Goal: Task Accomplishment & Management: Manage account settings

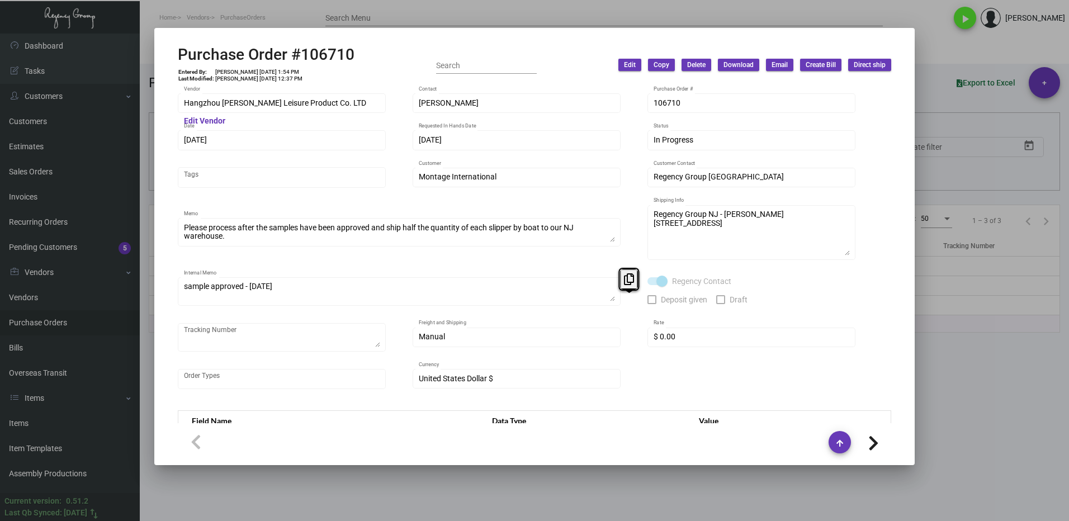
scroll to position [1006, 0]
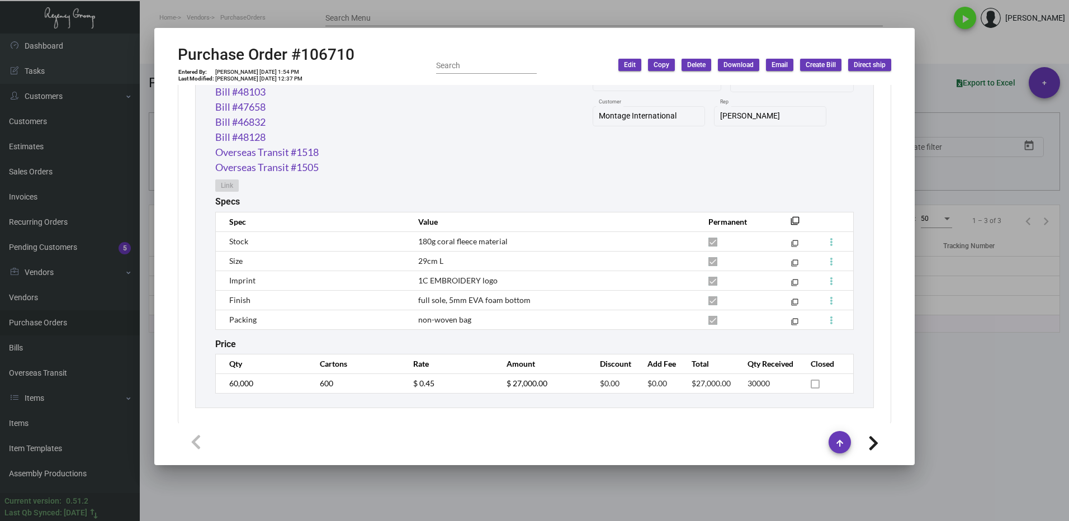
click at [950, 414] on div at bounding box center [534, 260] width 1069 height 521
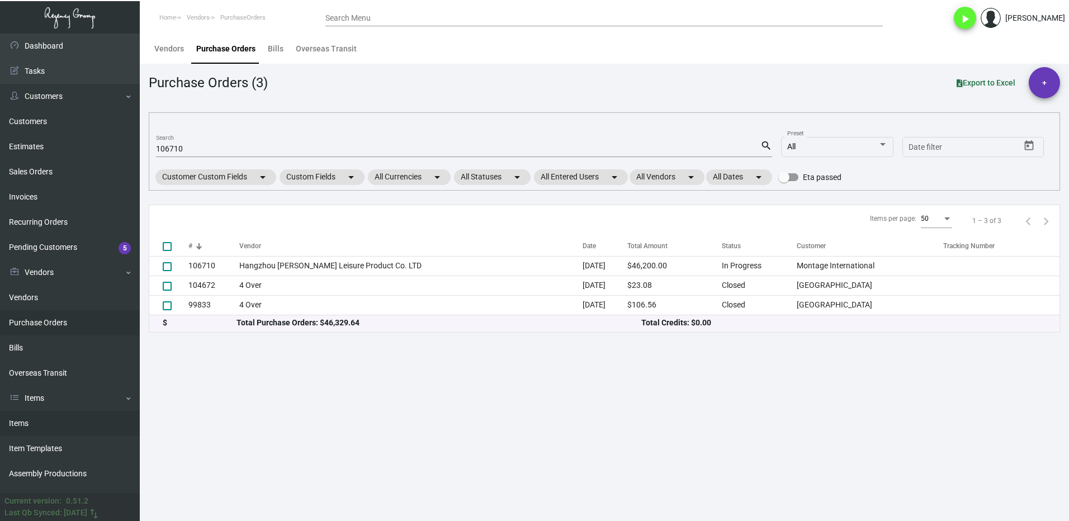
click at [27, 419] on link "Items" at bounding box center [70, 423] width 140 height 25
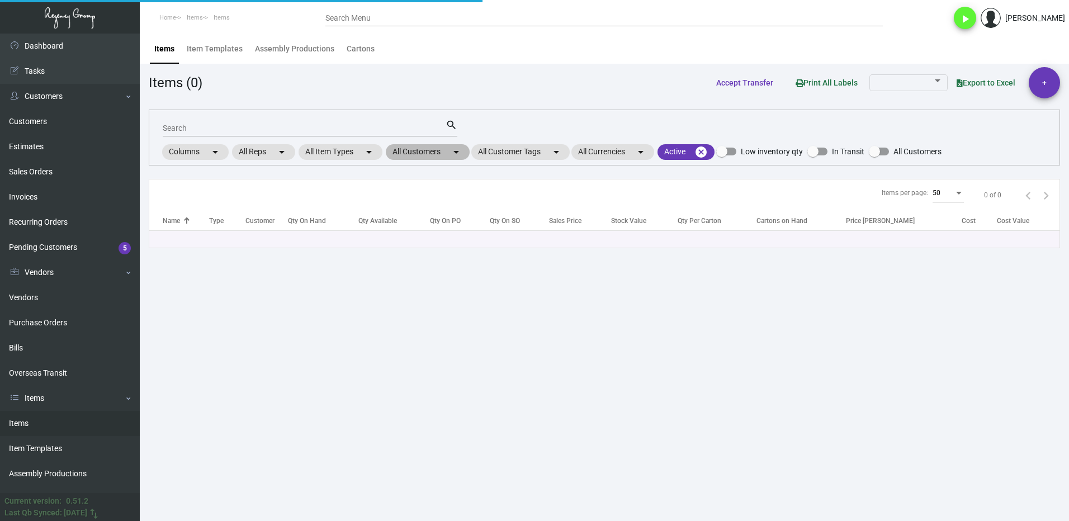
click at [430, 152] on mat-chip "All Customers arrow_drop_down" at bounding box center [428, 152] width 84 height 16
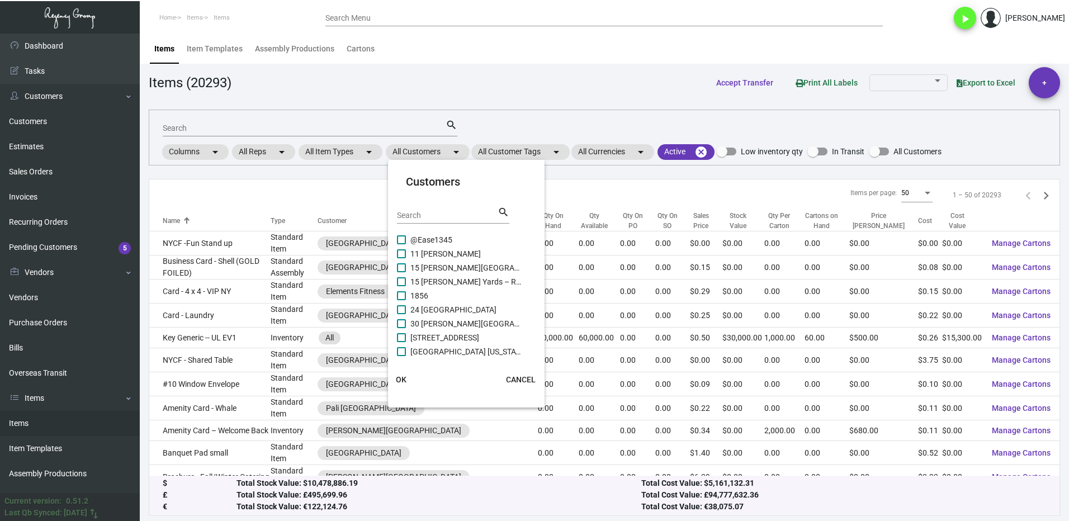
click at [425, 215] on input "Search" at bounding box center [447, 215] width 101 height 9
type input "[PERSON_NAME]"
click at [406, 255] on label "[PERSON_NAME] Burlington" at bounding box center [459, 253] width 125 height 13
click at [401, 258] on input "[PERSON_NAME] Burlington" at bounding box center [401, 258] width 1 height 1
checkbox input "true"
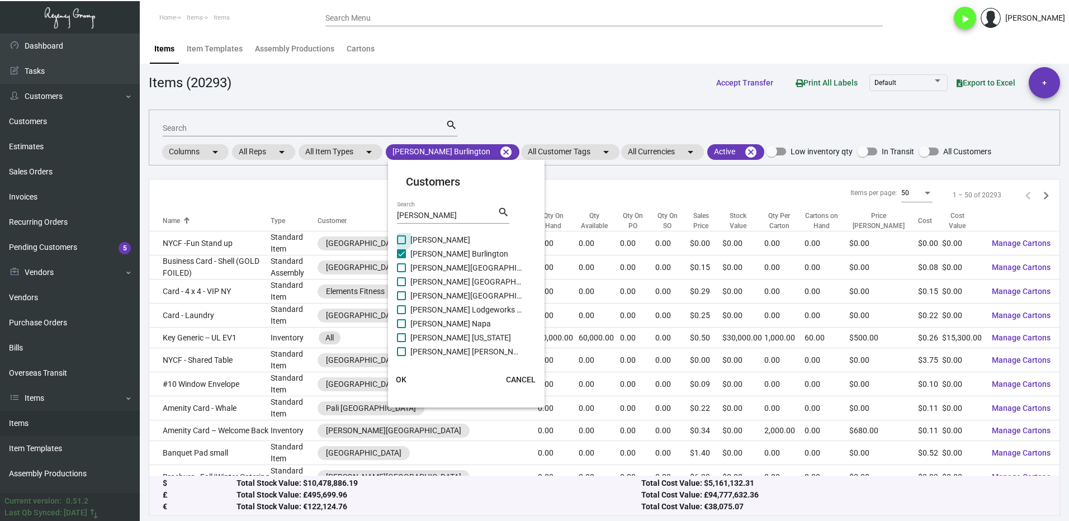
click at [405, 239] on span at bounding box center [401, 239] width 9 height 9
click at [401, 244] on input "[PERSON_NAME]" at bounding box center [401, 244] width 1 height 1
checkbox input "true"
click at [407, 266] on label "[PERSON_NAME][GEOGRAPHIC_DATA]" at bounding box center [459, 267] width 125 height 13
click at [401, 272] on input "[PERSON_NAME][GEOGRAPHIC_DATA]" at bounding box center [401, 272] width 1 height 1
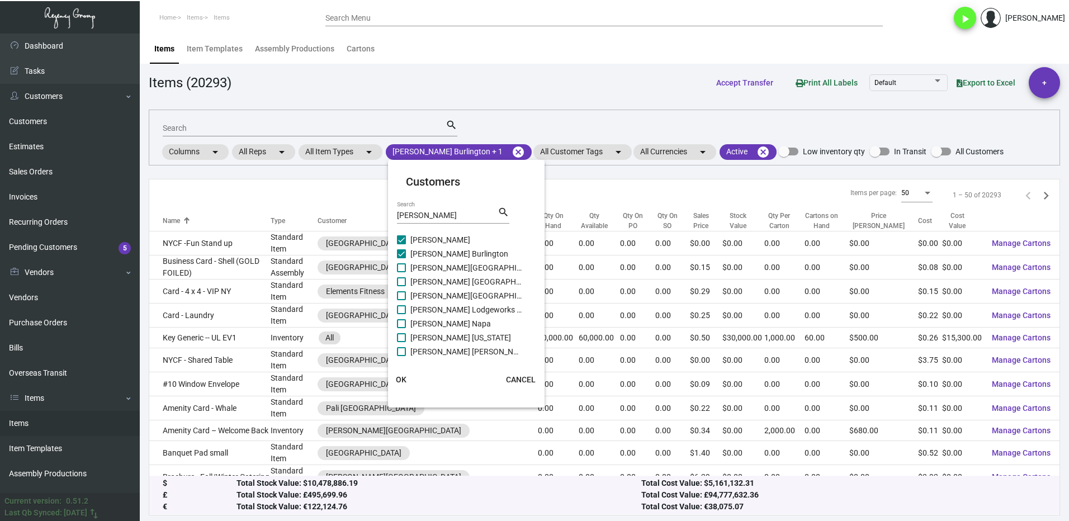
checkbox input "true"
drag, startPoint x: 407, startPoint y: 277, endPoint x: 410, endPoint y: 286, distance: 9.0
click at [407, 278] on label "[PERSON_NAME] [GEOGRAPHIC_DATA]" at bounding box center [459, 281] width 125 height 13
click at [401, 286] on input "[PERSON_NAME] [GEOGRAPHIC_DATA]" at bounding box center [401, 286] width 1 height 1
checkbox input "true"
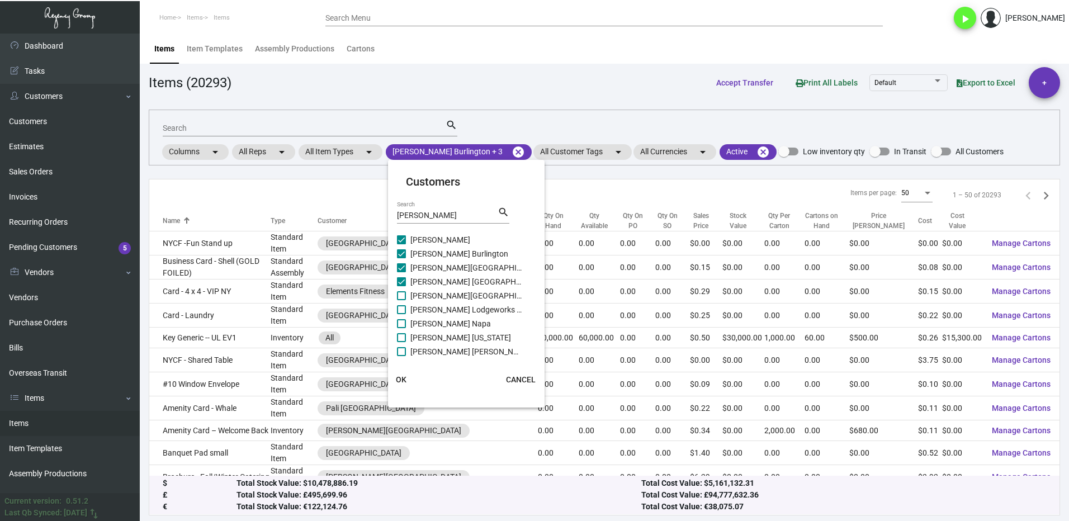
click at [407, 295] on label "[PERSON_NAME][GEOGRAPHIC_DATA]" at bounding box center [459, 295] width 125 height 13
click at [401, 300] on input "[PERSON_NAME][GEOGRAPHIC_DATA]" at bounding box center [401, 300] width 1 height 1
checkbox input "true"
click at [403, 311] on span at bounding box center [401, 309] width 9 height 9
click at [401, 314] on input "[PERSON_NAME] Lodgeworks Partners" at bounding box center [401, 314] width 1 height 1
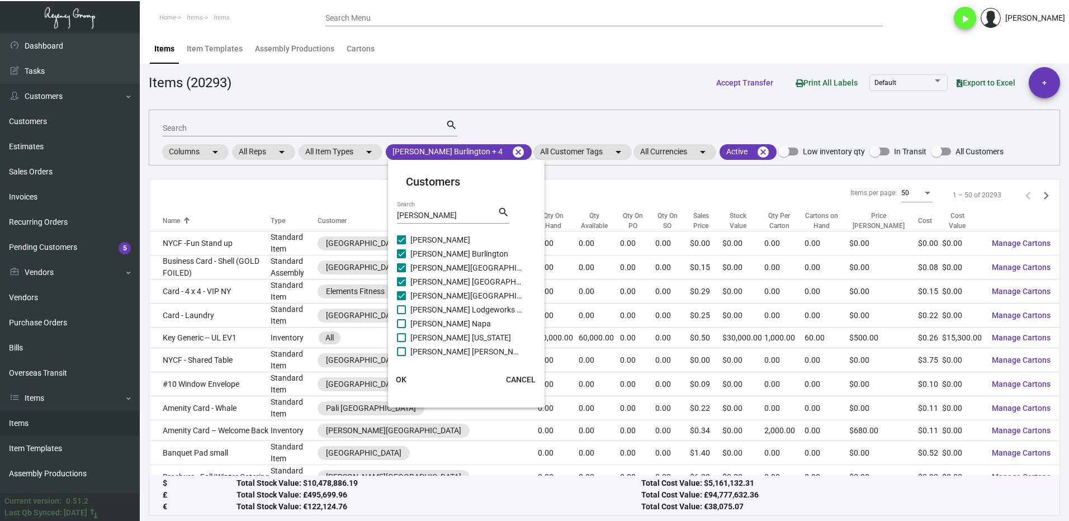
checkbox input "true"
drag, startPoint x: 403, startPoint y: 318, endPoint x: 410, endPoint y: 344, distance: 27.1
click at [404, 319] on label "[PERSON_NAME] Napa" at bounding box center [459, 323] width 125 height 13
click at [401, 328] on input "[PERSON_NAME] Napa" at bounding box center [401, 328] width 1 height 1
checkbox input "true"
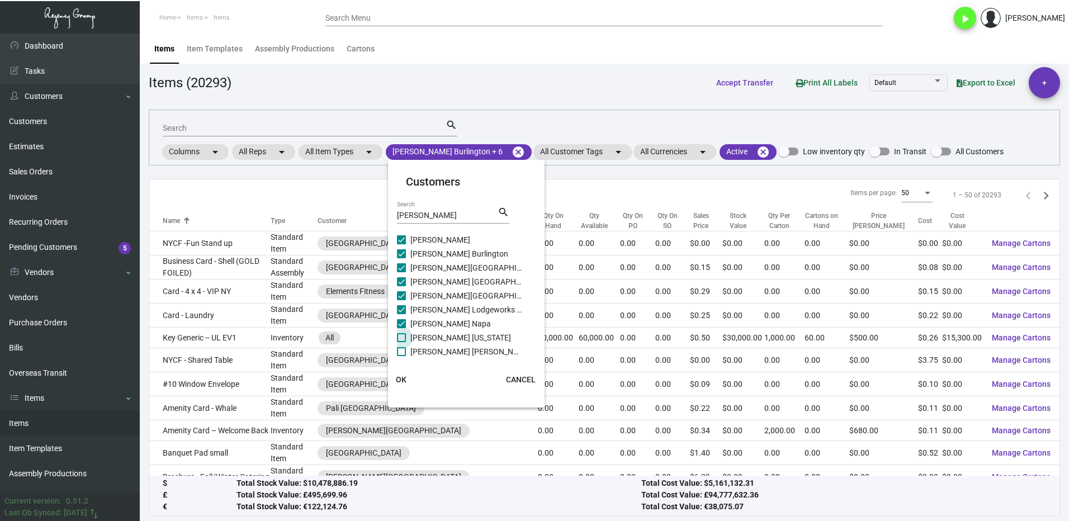
drag, startPoint x: 404, startPoint y: 339, endPoint x: 404, endPoint y: 347, distance: 7.8
click at [403, 339] on span at bounding box center [401, 337] width 9 height 9
click at [401, 342] on input "[PERSON_NAME] [US_STATE]" at bounding box center [401, 342] width 1 height 1
checkbox input "true"
click at [403, 348] on span at bounding box center [401, 351] width 9 height 9
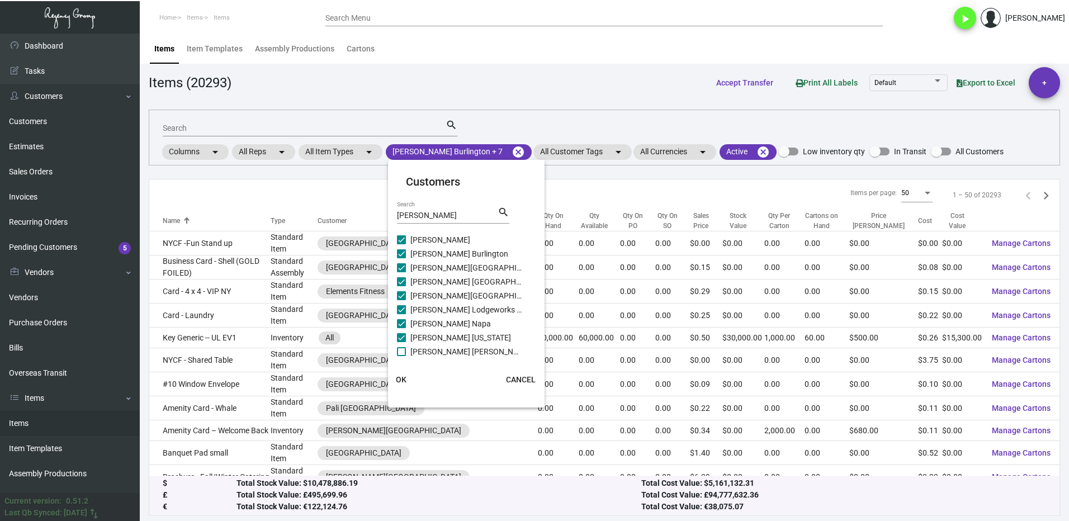
click at [401, 356] on input "[PERSON_NAME] [PERSON_NAME]" at bounding box center [401, 356] width 1 height 1
checkbox input "true"
click at [405, 350] on span at bounding box center [401, 348] width 9 height 9
click at [401, 353] on input "[PERSON_NAME]" at bounding box center [401, 353] width 1 height 1
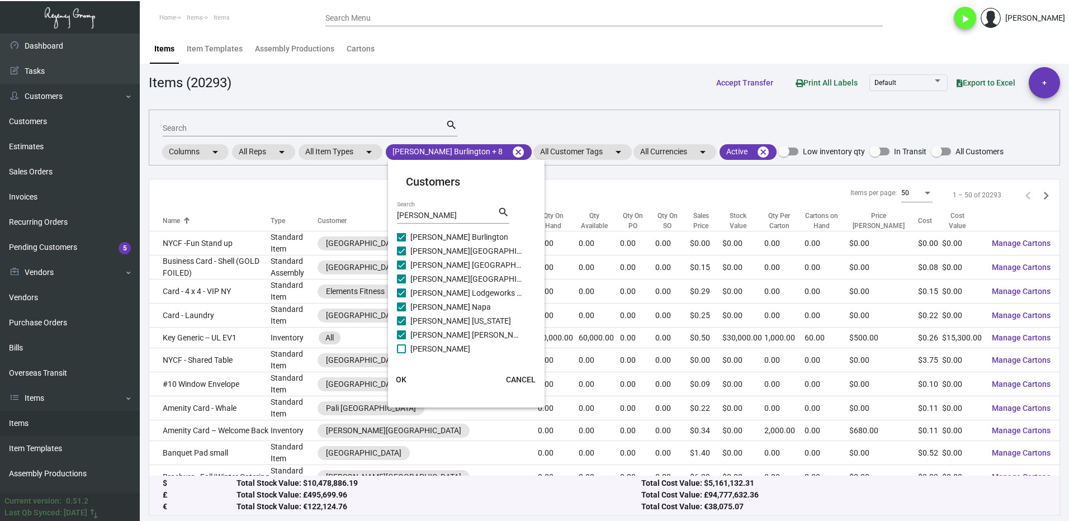
checkbox input "true"
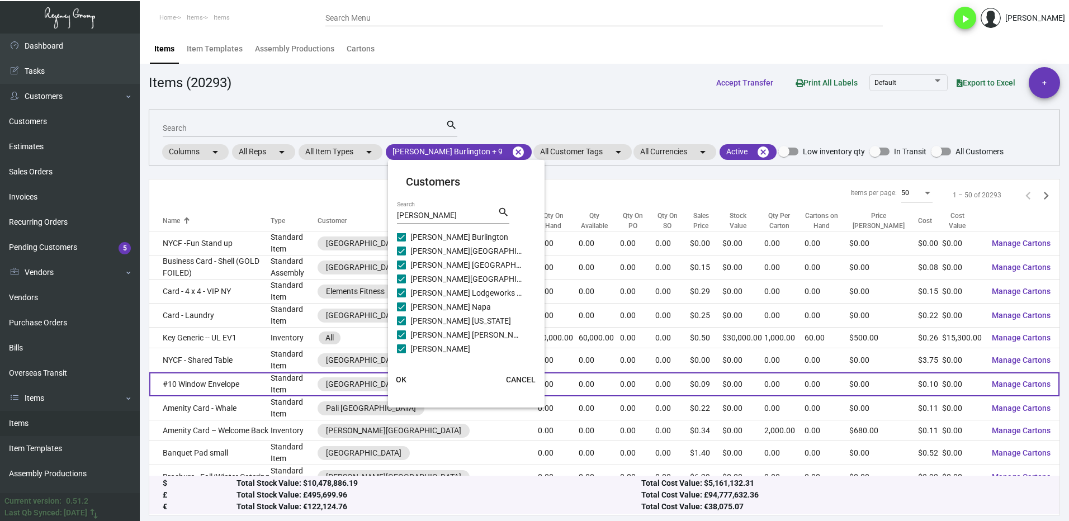
click at [401, 377] on span "OK" at bounding box center [401, 379] width 11 height 9
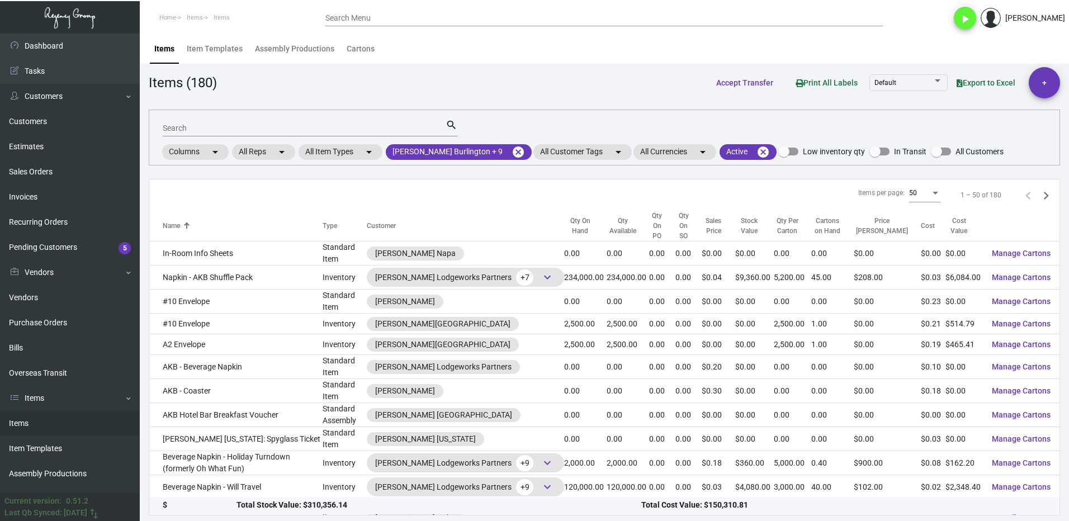
click at [188, 125] on input "Search" at bounding box center [304, 128] width 283 height 9
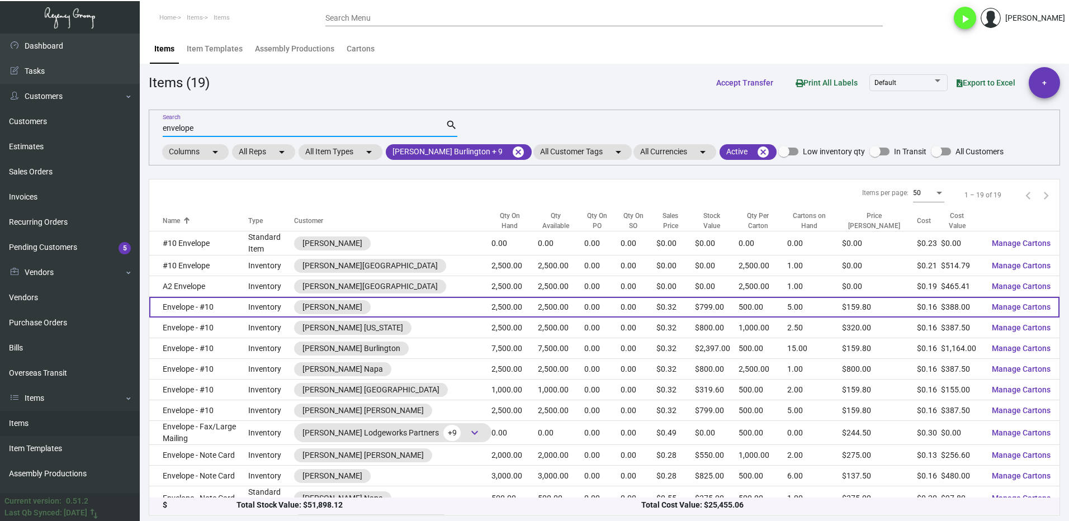
type input "envelope"
click at [234, 310] on td "Envelope - #10" at bounding box center [198, 307] width 99 height 21
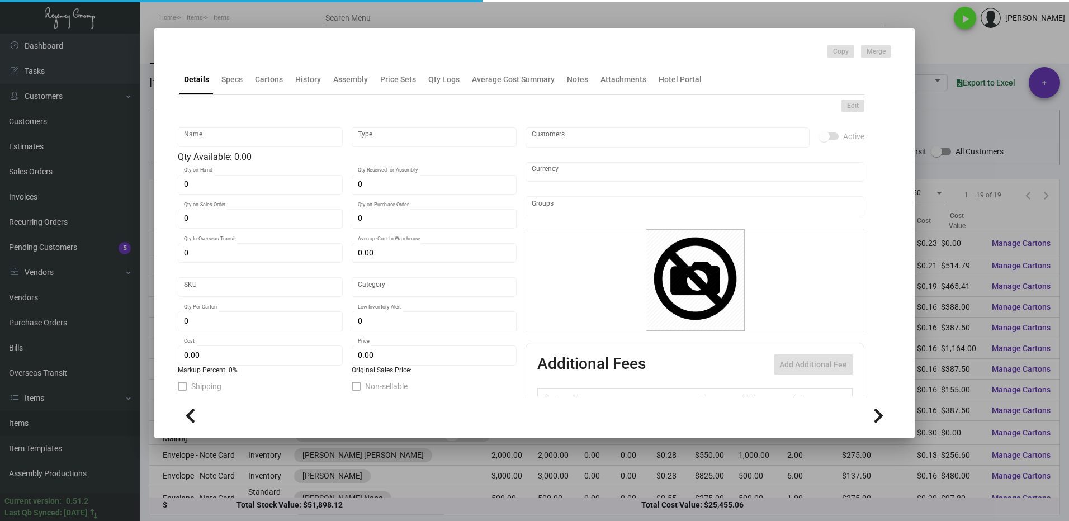
type input "Envelope - #10"
type input "Inventory"
type input "2,500"
type input "$ 0.00"
type input "373"
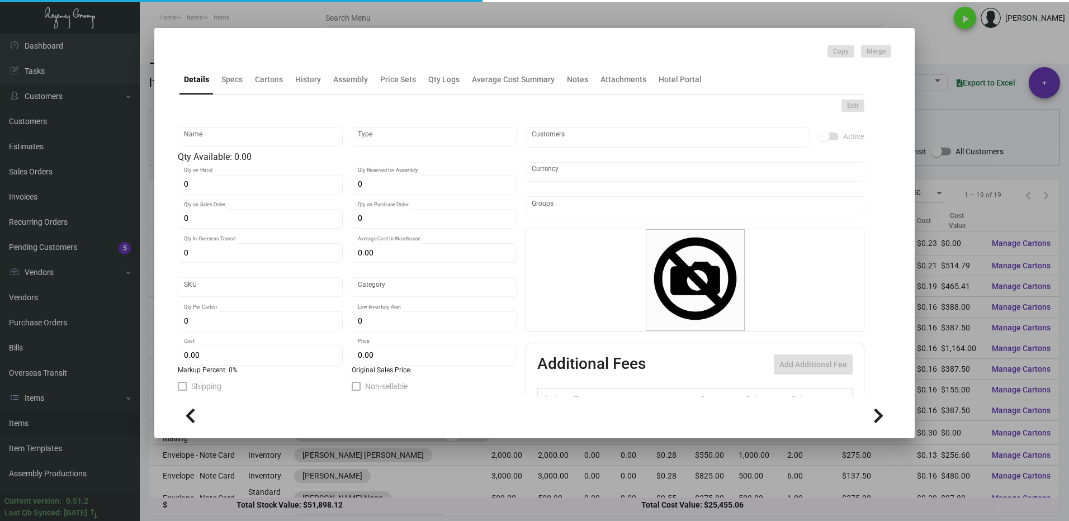
type input "Standard"
type input "500"
type input "$ 0.1552"
type input "$ 0.3196"
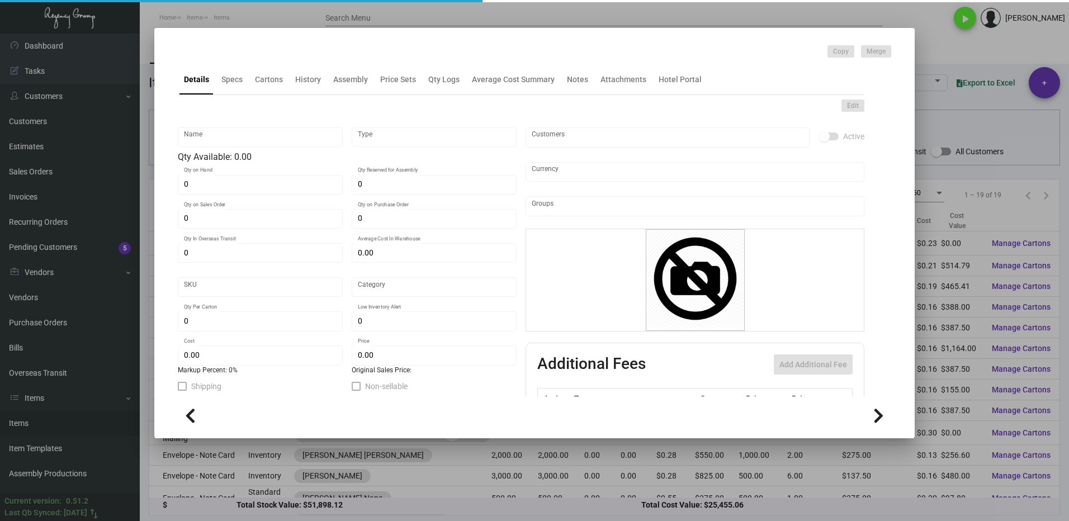
type textarea "#10 Envelopes: size #10 Neenah Classic Crest, Avalanche White, Smooth, 70# (no …"
checkbox input "true"
type input "United States Dollar $"
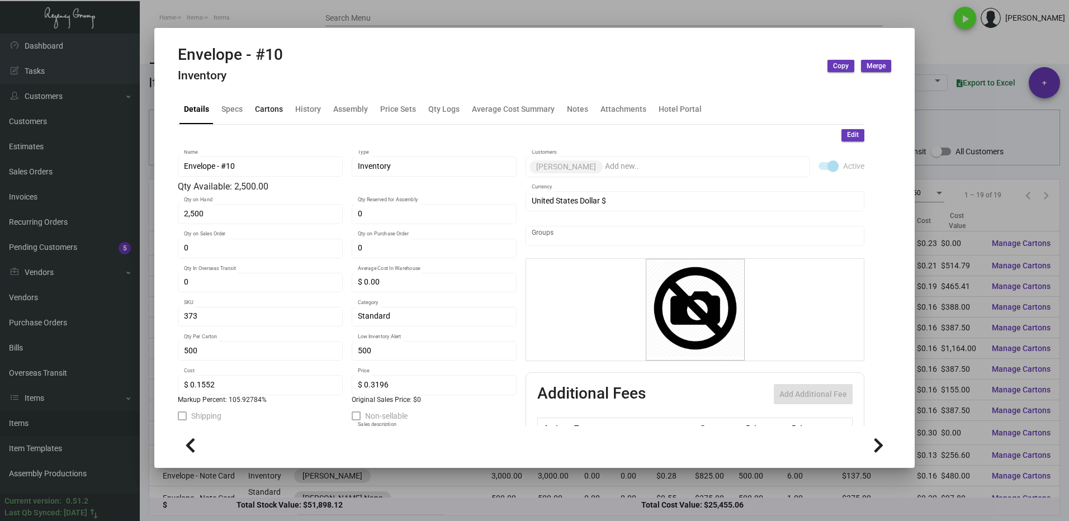
click at [264, 117] on div "Cartons" at bounding box center [268, 109] width 37 height 27
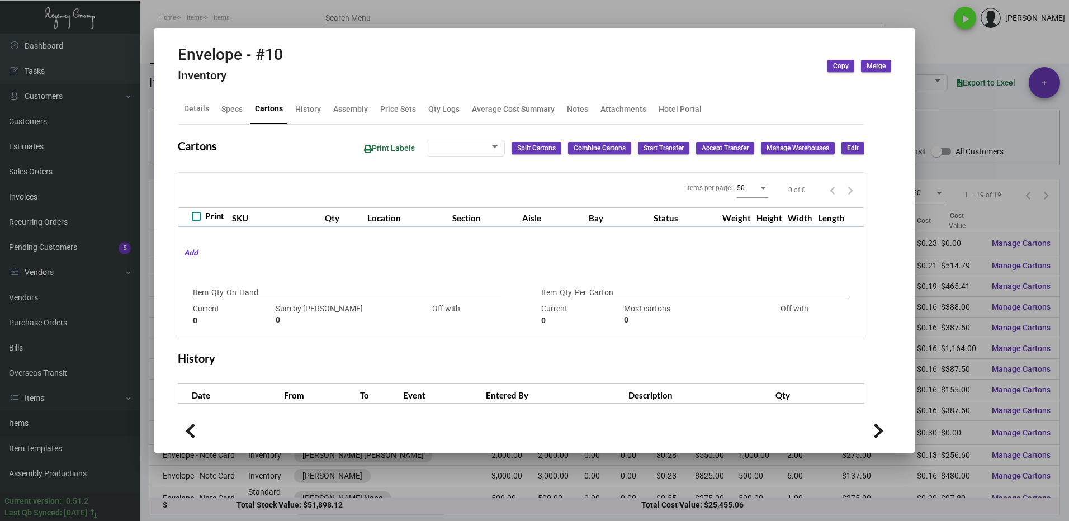
type input "2,500"
type input "2500"
type input "0"
type input "500"
type input "2500"
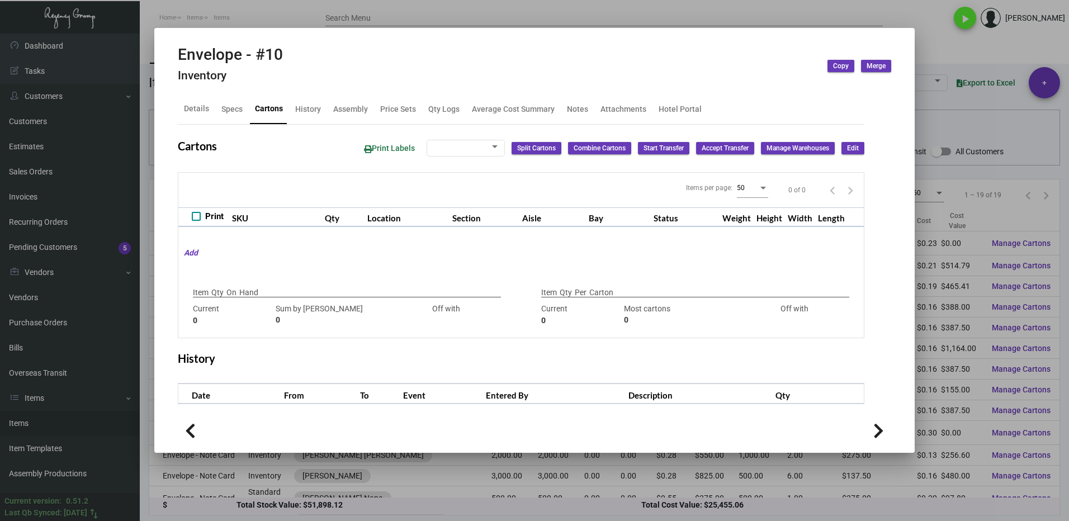
type input "-2000"
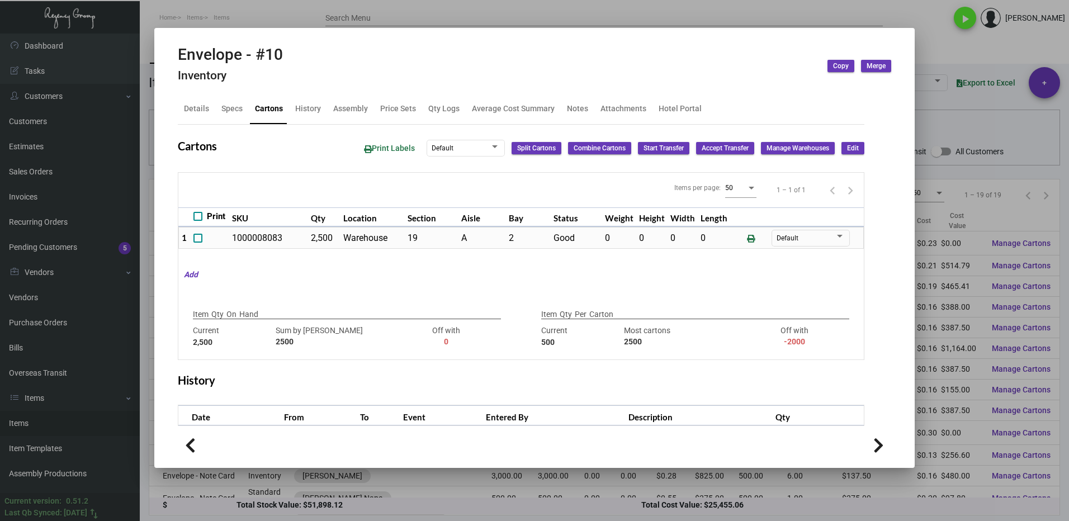
click at [973, 129] on div at bounding box center [534, 260] width 1069 height 521
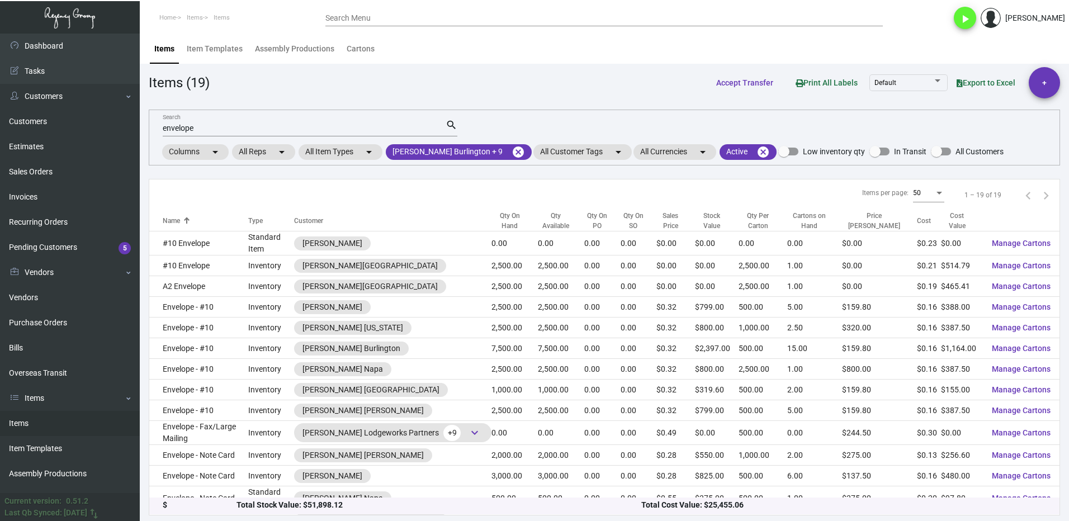
click at [211, 127] on input "envelope" at bounding box center [304, 128] width 283 height 9
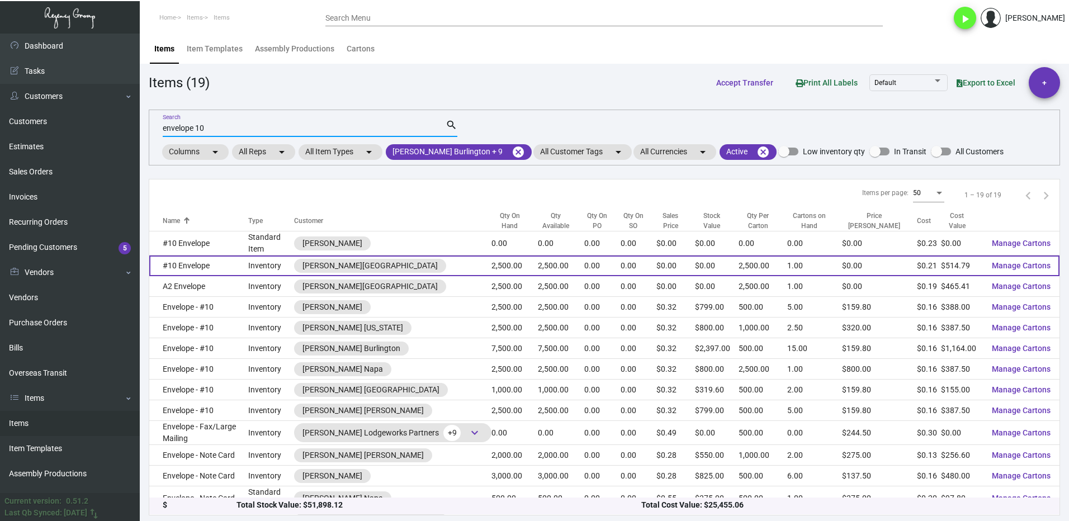
type input "envelope 10"
click at [225, 266] on td "#10 Envelope" at bounding box center [198, 265] width 99 height 21
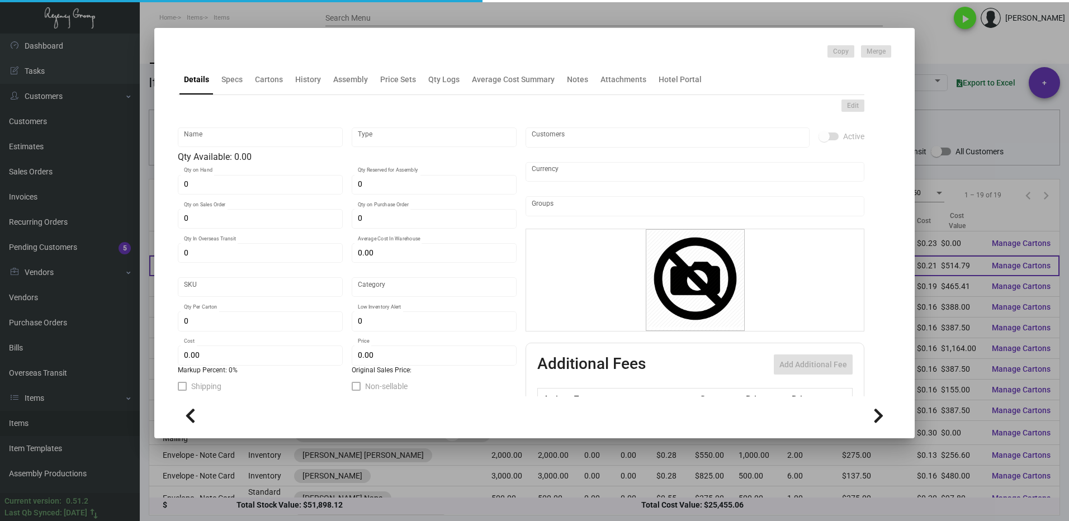
type input "#10 Envelope"
type input "Inventory"
type input "2,500"
type input "$ 0.00"
type input "Standard"
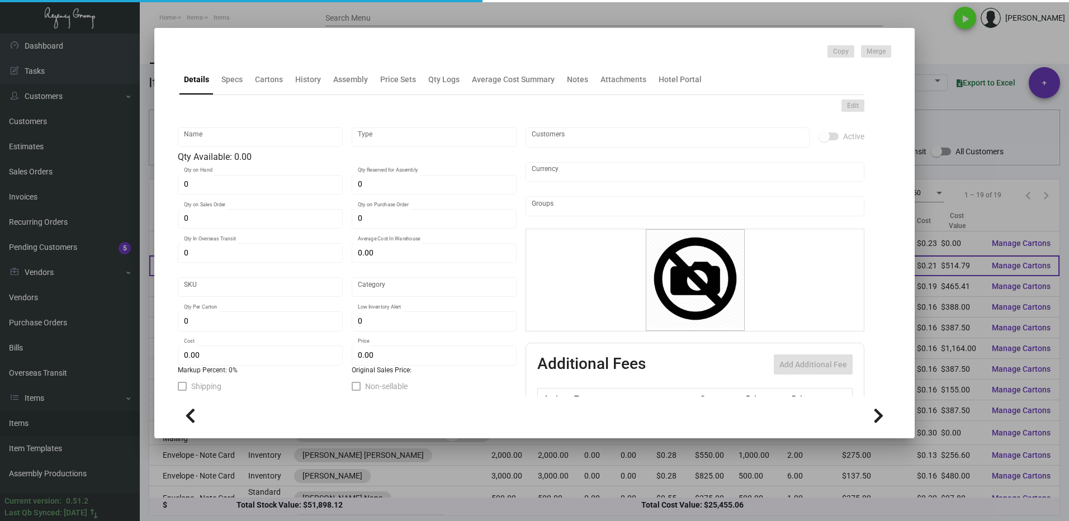
type input "2,500"
type input "$ 0.20592"
type input "$ 0.00"
checkbox input "true"
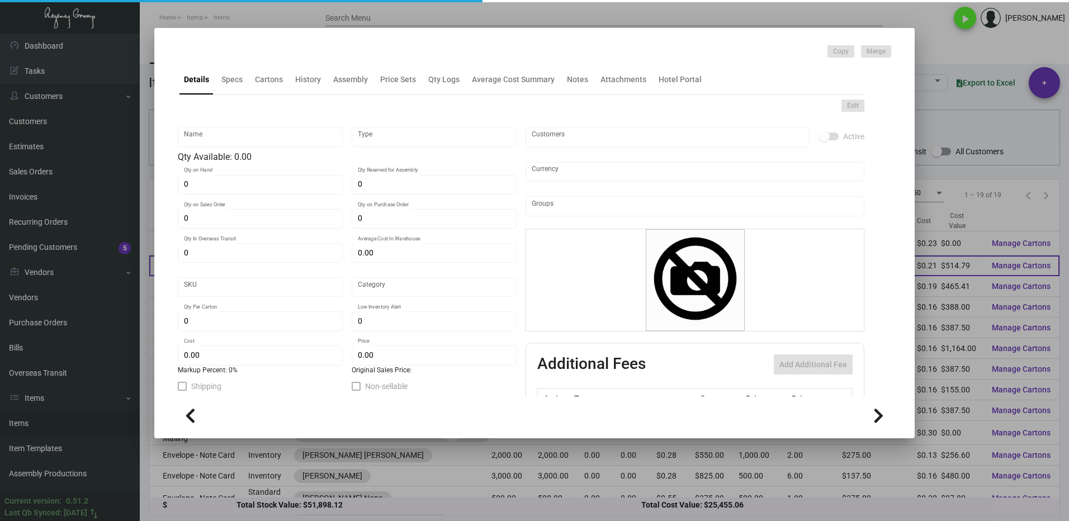
type input "United States Dollar $"
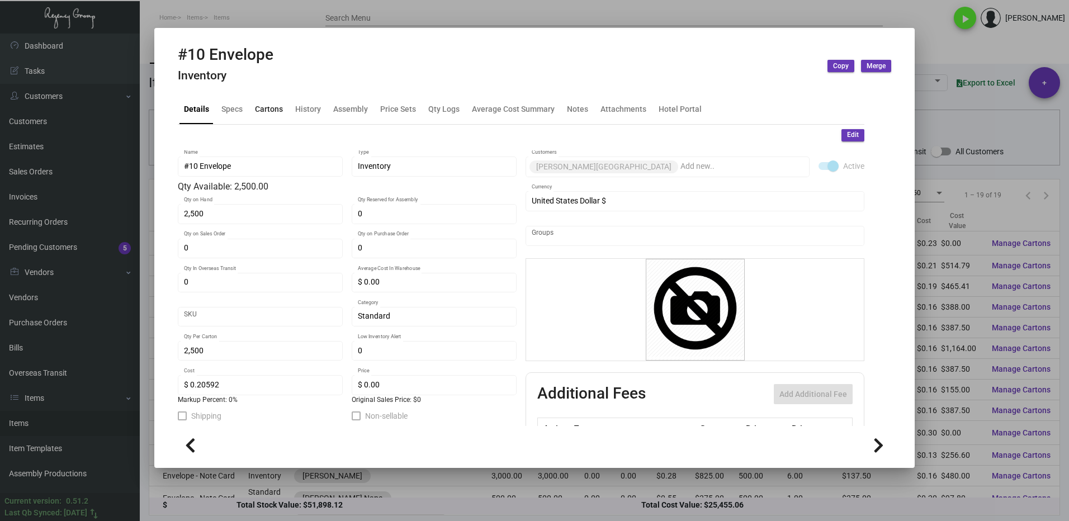
click at [271, 108] on div "Cartons" at bounding box center [269, 109] width 28 height 12
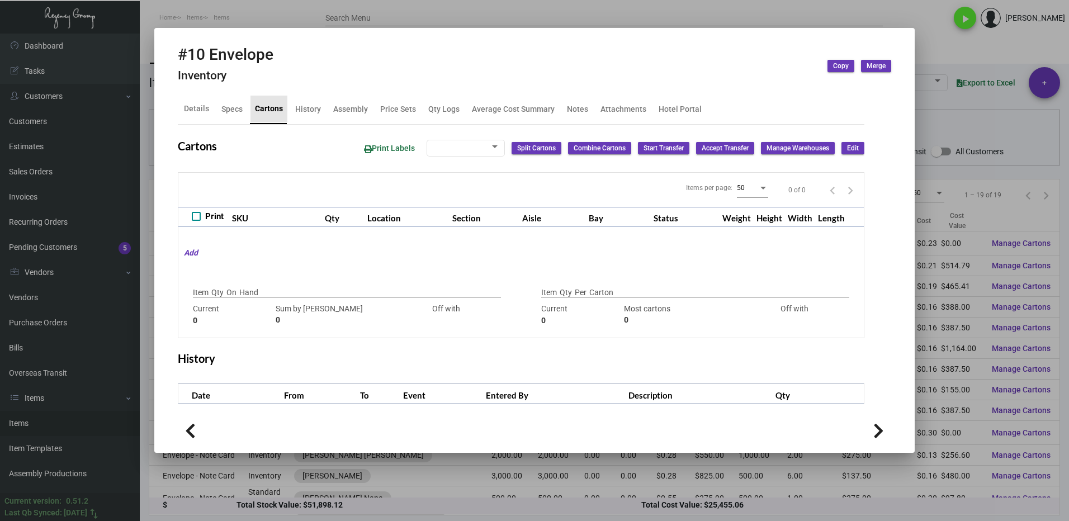
type input "2,500"
type input "2500"
type input "0"
type input "2,500"
type input "2500"
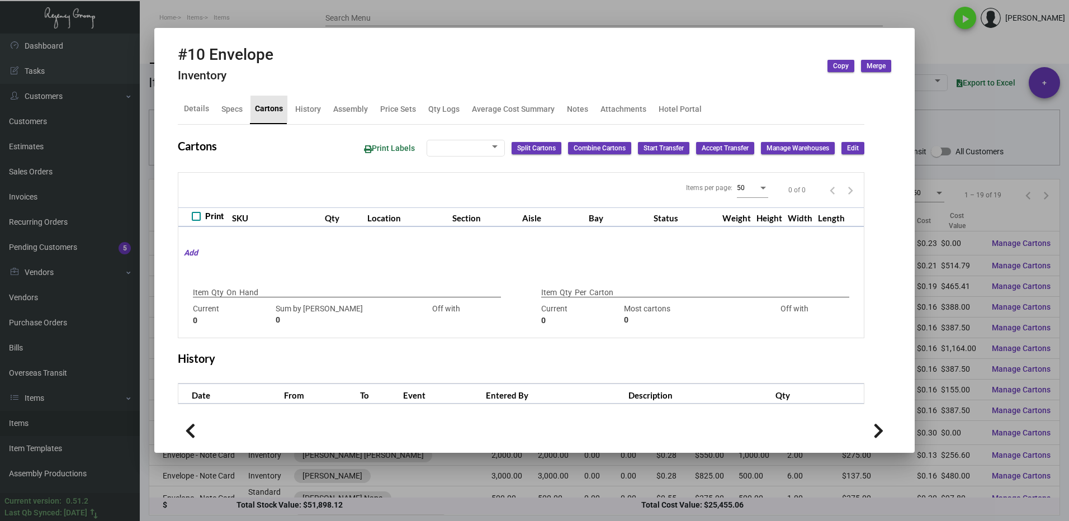
type input "0"
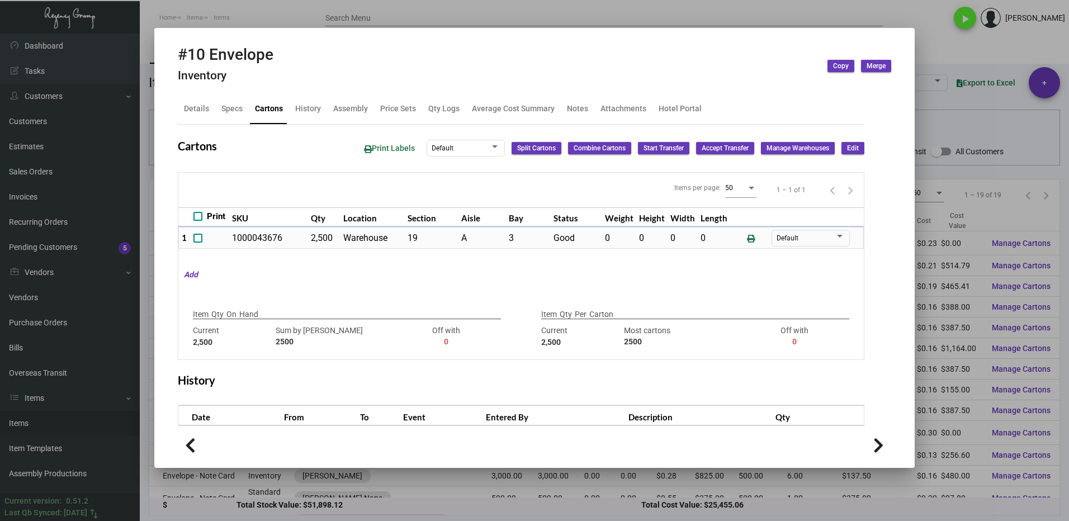
click at [940, 45] on div at bounding box center [534, 260] width 1069 height 521
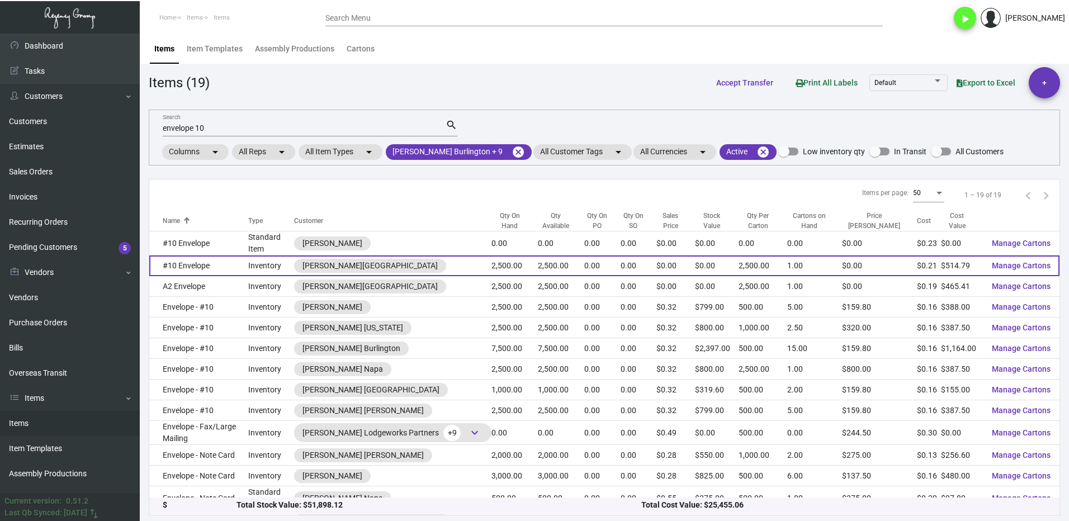
click at [225, 266] on td "#10 Envelope" at bounding box center [198, 265] width 99 height 21
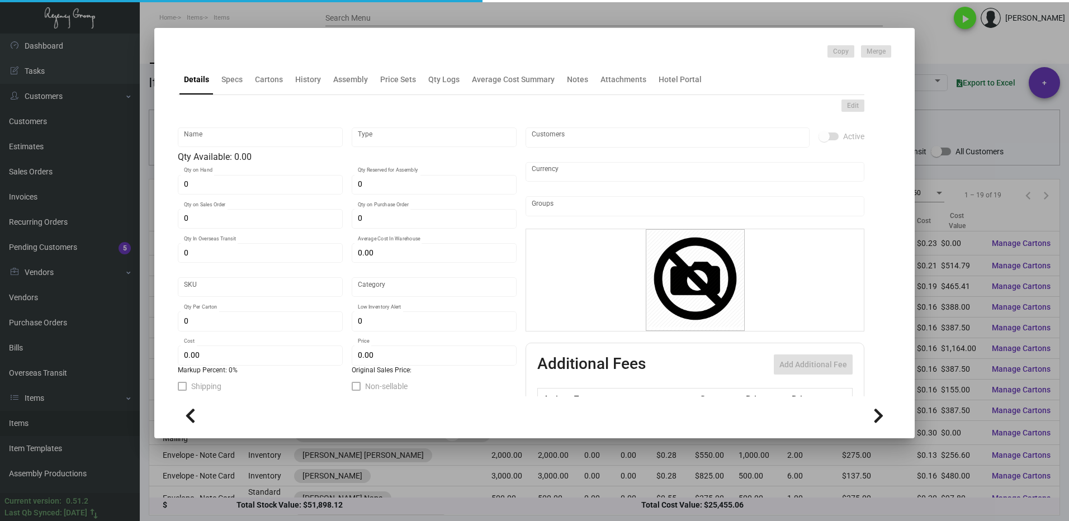
type input "#10 Envelope"
type input "Inventory"
type input "2,500"
type input "$ 0.00"
type input "Standard"
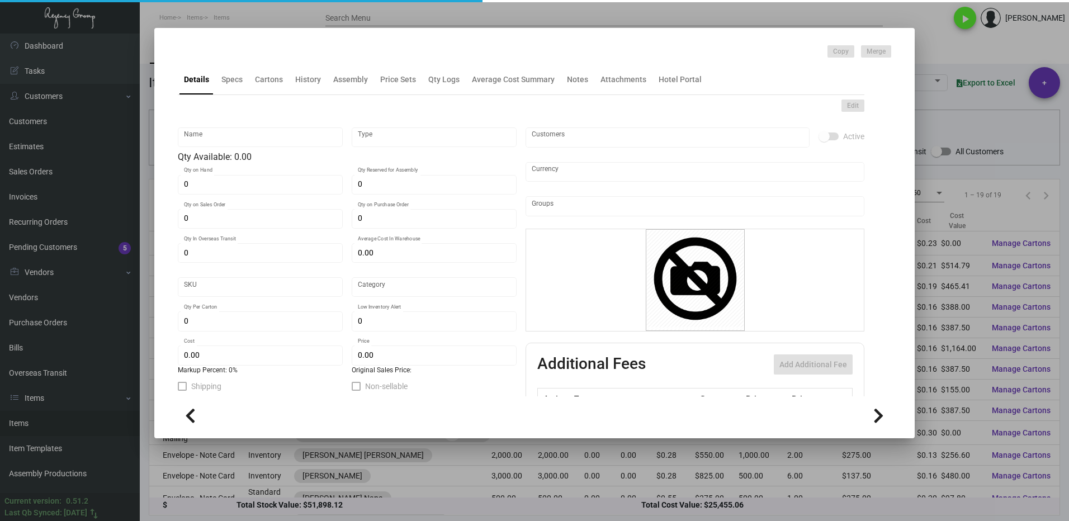
type input "2,500"
type input "$ 0.20592"
type input "$ 0.00"
checkbox input "true"
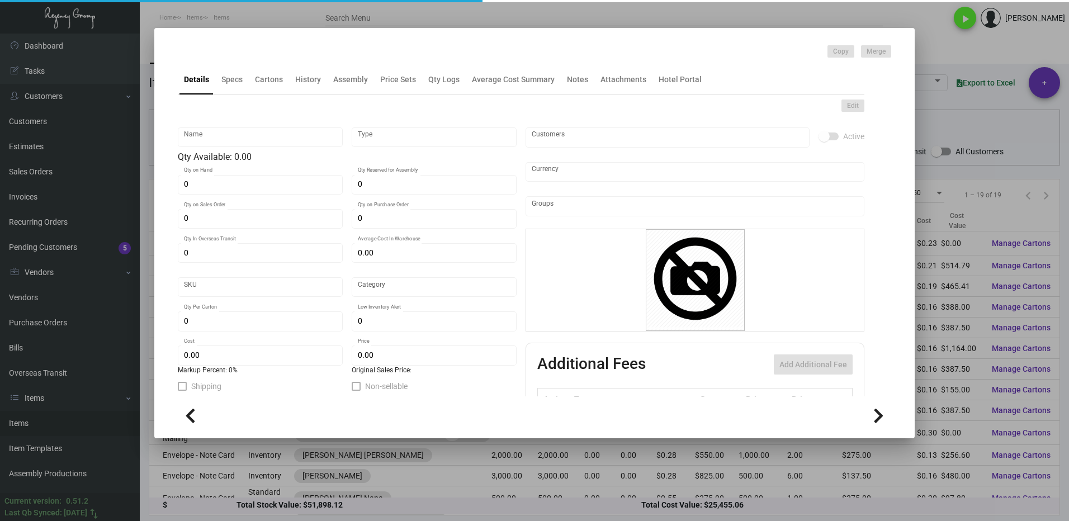
type input "United States Dollar $"
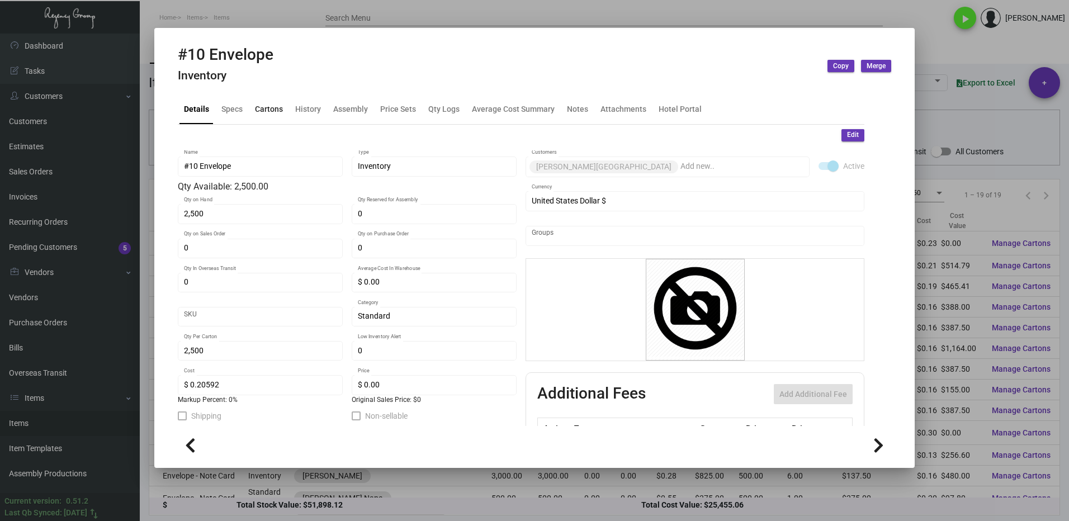
click at [259, 113] on div "Cartons" at bounding box center [269, 109] width 28 height 12
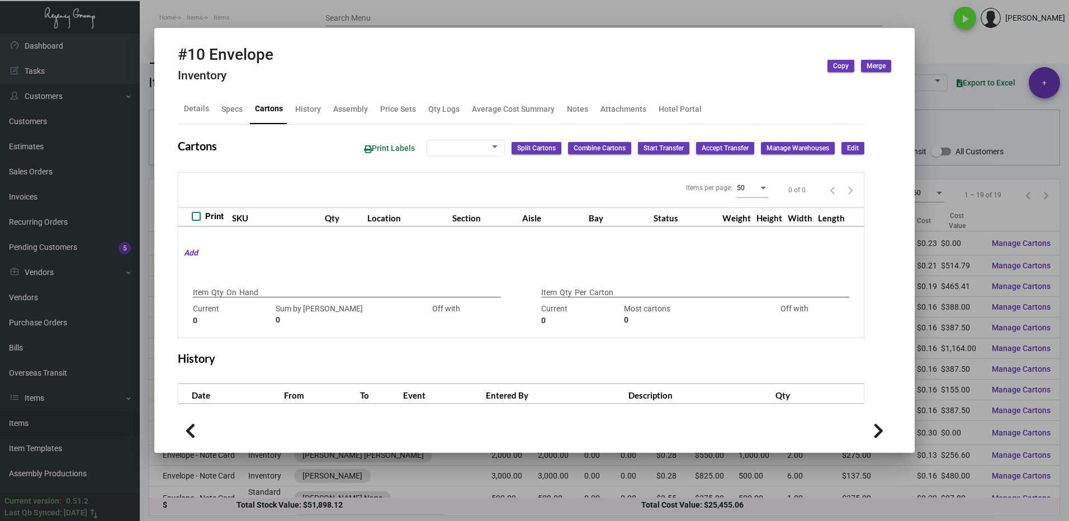
type input "2,500"
type input "2500"
type input "0"
type input "2,500"
type input "2500"
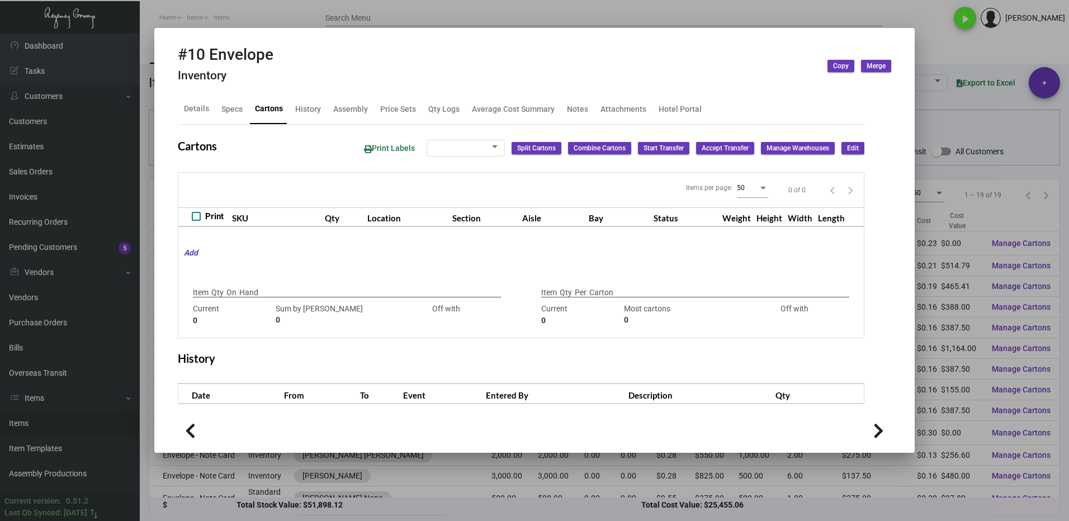
type input "0"
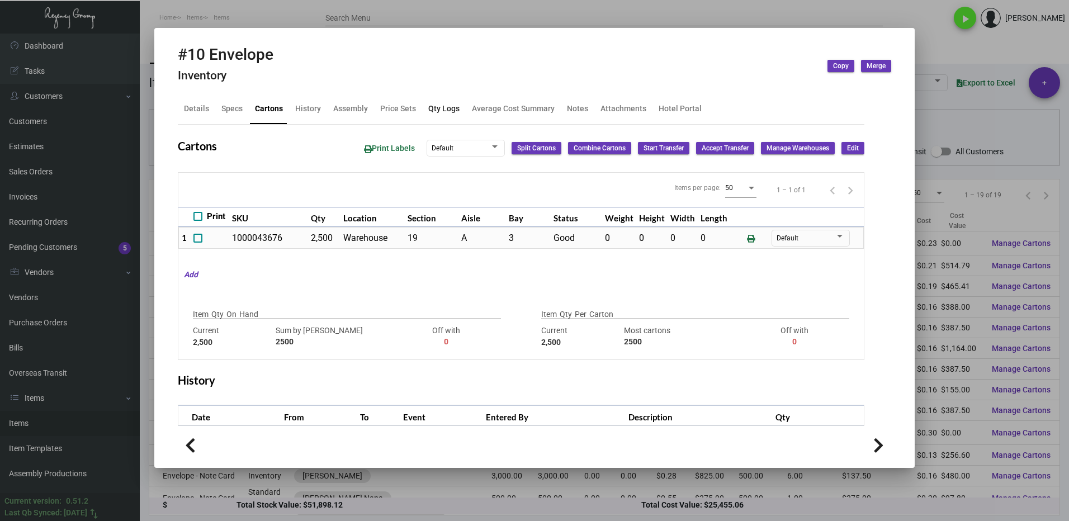
click at [435, 112] on div "Qty Logs" at bounding box center [443, 109] width 31 height 12
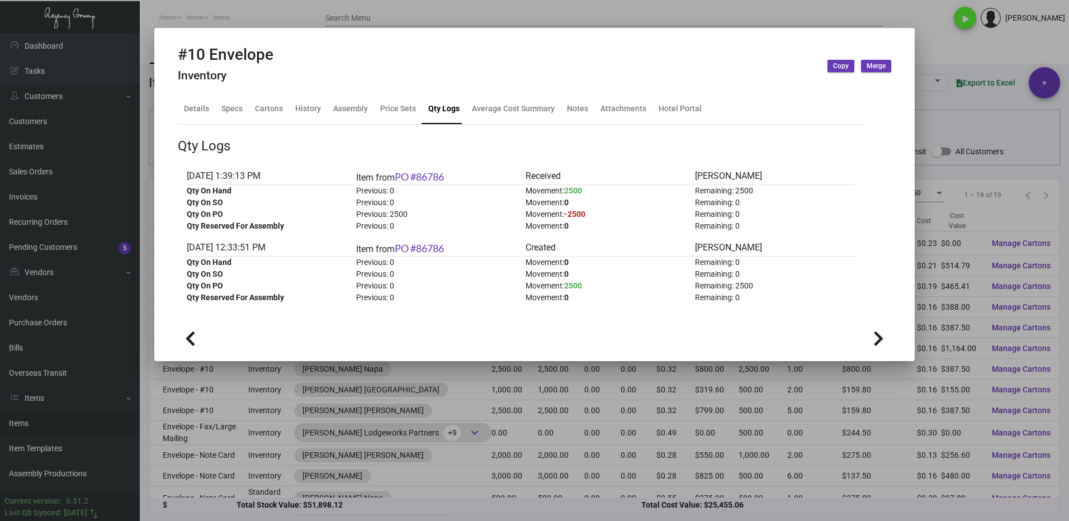
click at [931, 55] on div at bounding box center [534, 260] width 1069 height 521
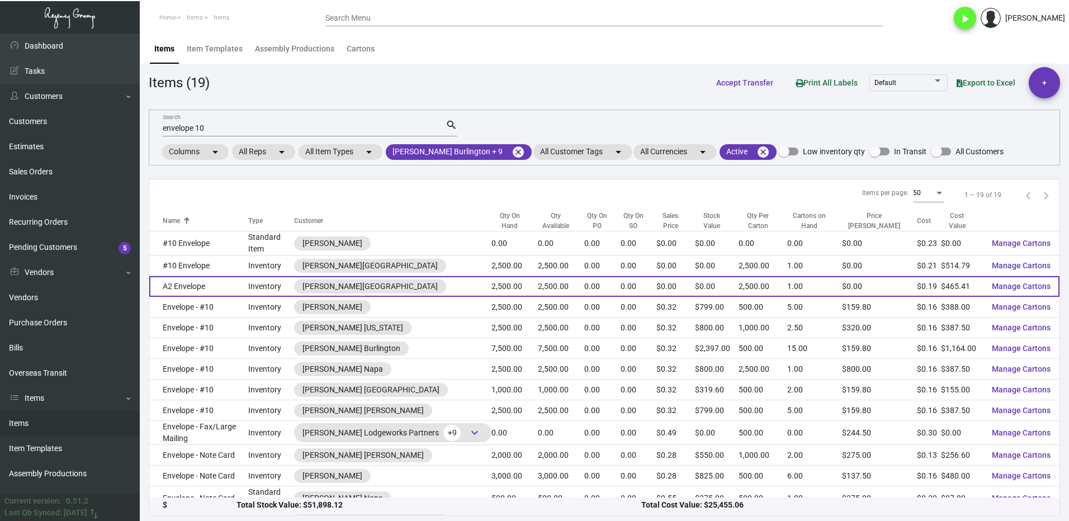
click at [237, 288] on td "A2 Envelope" at bounding box center [198, 286] width 99 height 21
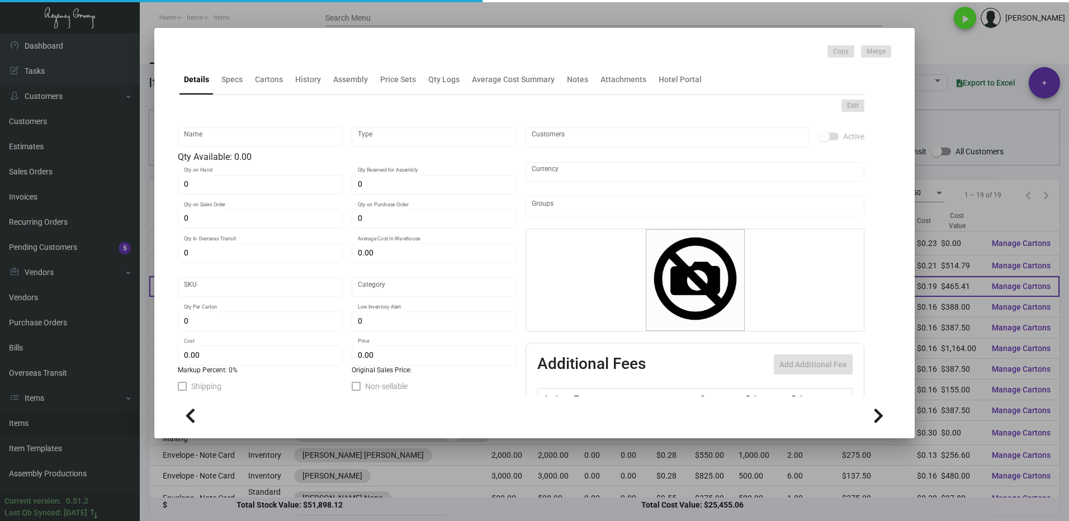
type input "A2 Envelope"
type input "Inventory"
type input "2,500"
type input "$ 0.00"
type input "Inventory"
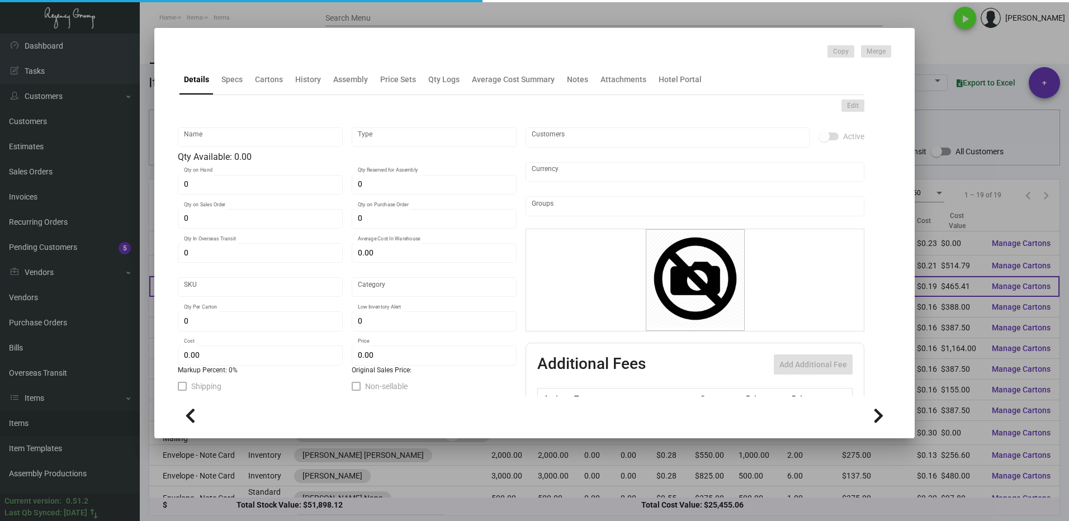
type input "2,500"
type input "500"
type input "$ 0.18616"
type input "$ 0.00"
checkbox input "true"
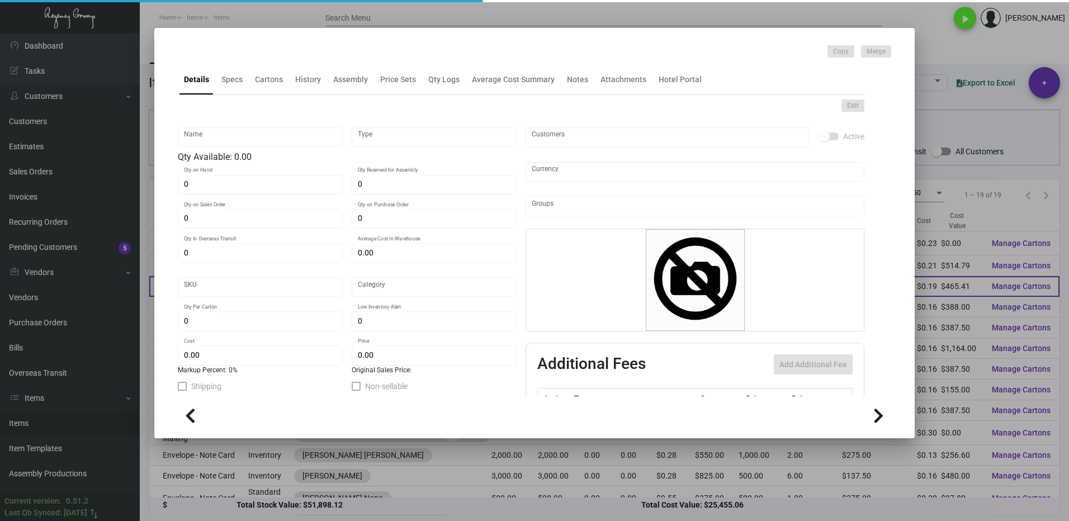
checkbox input "true"
type input "United States Dollar $"
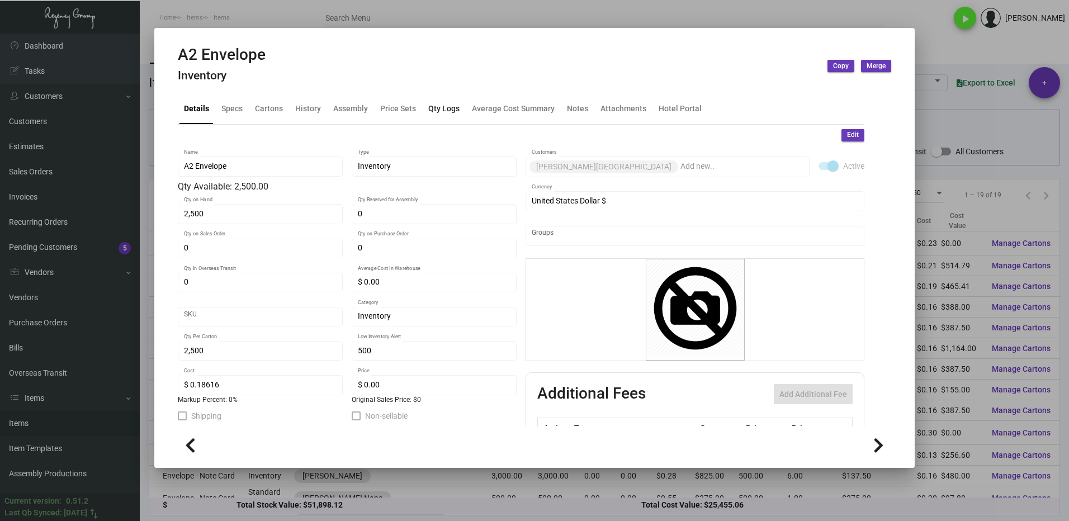
click at [443, 113] on div "Qty Logs" at bounding box center [443, 109] width 31 height 12
